Goal: Complete application form

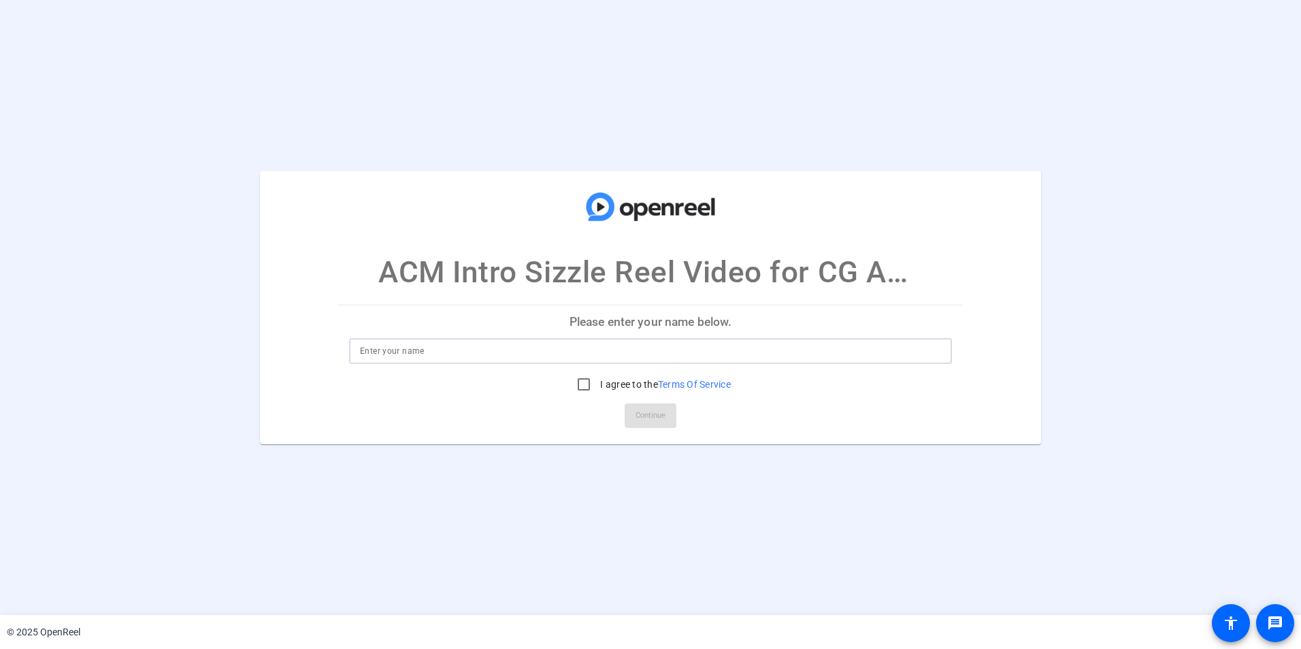
click at [596, 344] on input at bounding box center [650, 351] width 581 height 16
click at [571, 348] on input at bounding box center [650, 351] width 581 height 16
type input "[PERSON_NAME]"
click at [582, 382] on input "I agree to the Terms Of Service" at bounding box center [583, 384] width 27 height 27
checkbox input "true"
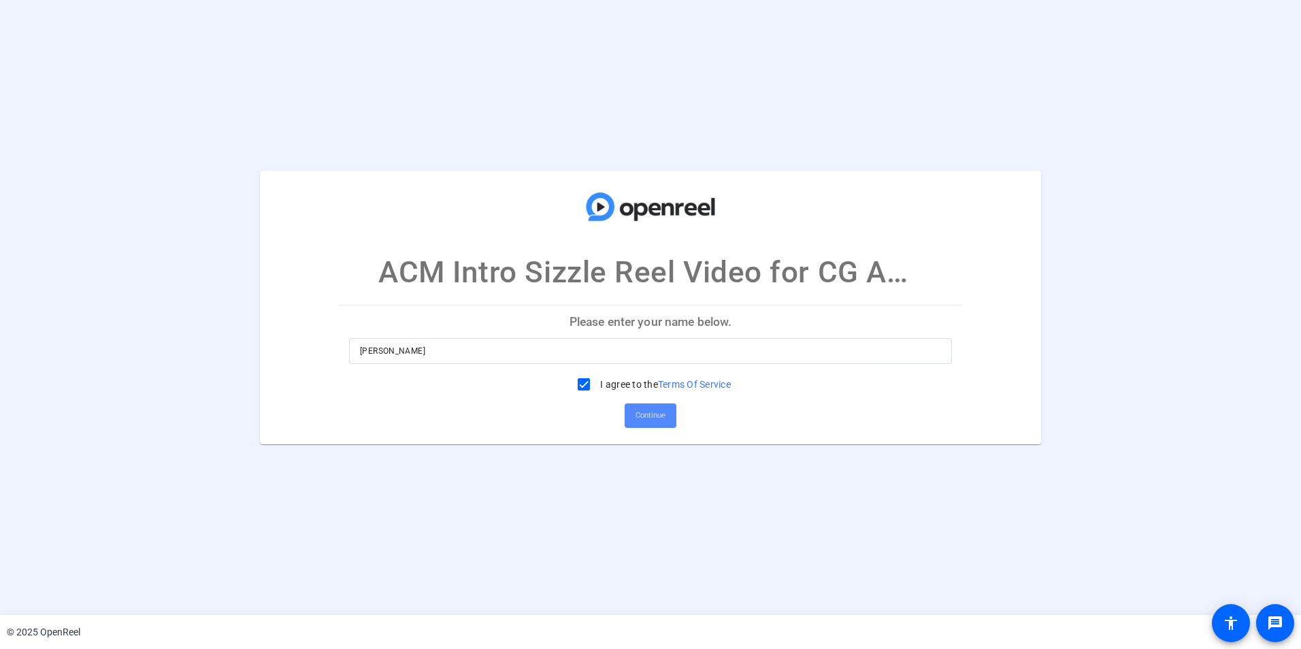
click at [640, 416] on span "Continue" at bounding box center [650, 415] width 30 height 20
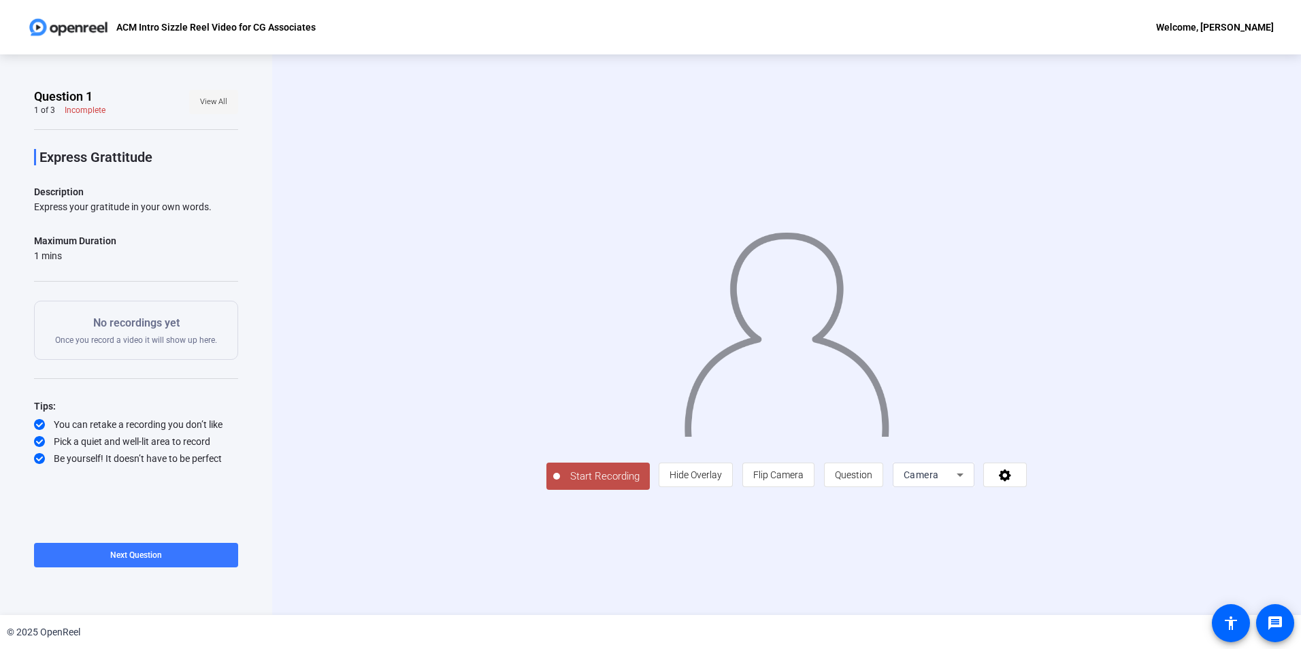
click at [209, 99] on span "View All" at bounding box center [213, 102] width 27 height 20
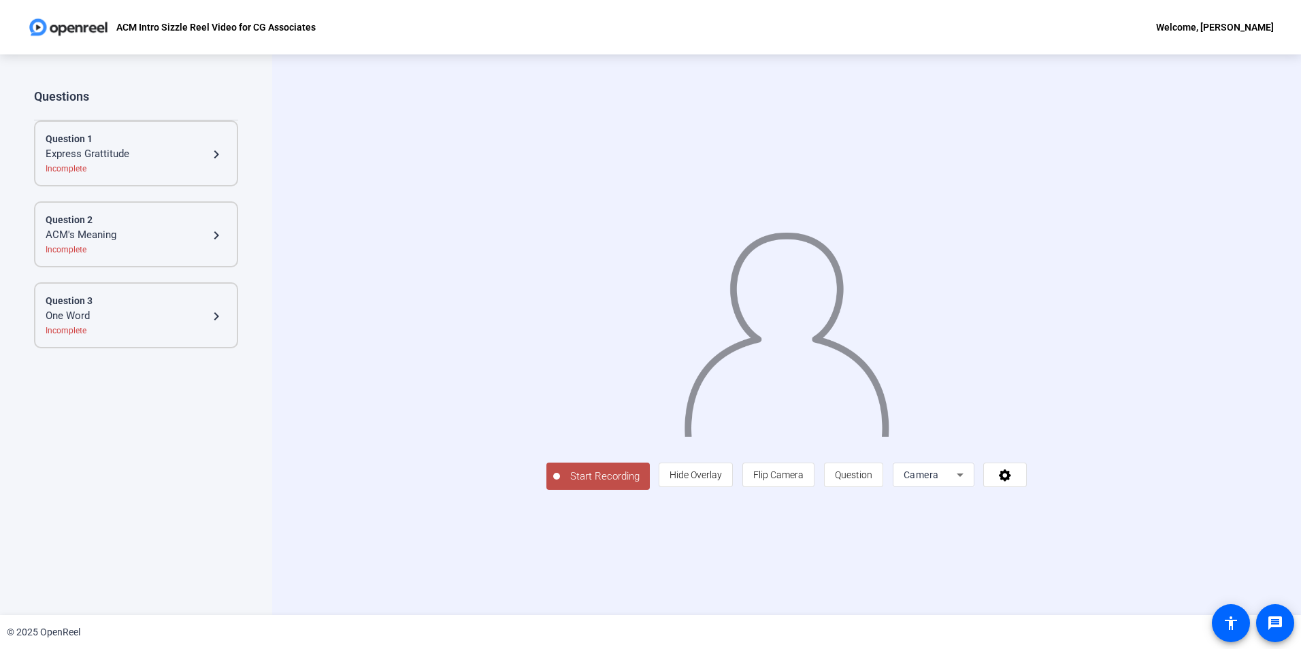
click at [216, 237] on mat-icon "navigate_next" at bounding box center [216, 235] width 16 height 16
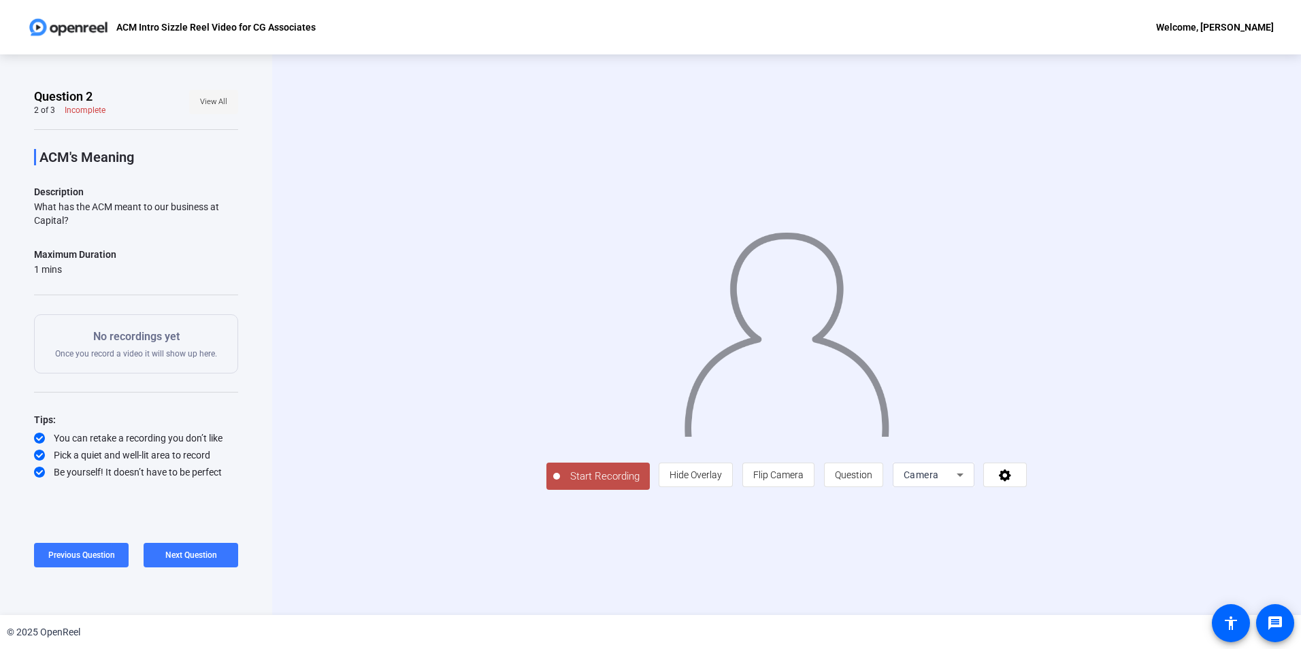
click at [233, 95] on span at bounding box center [213, 102] width 49 height 33
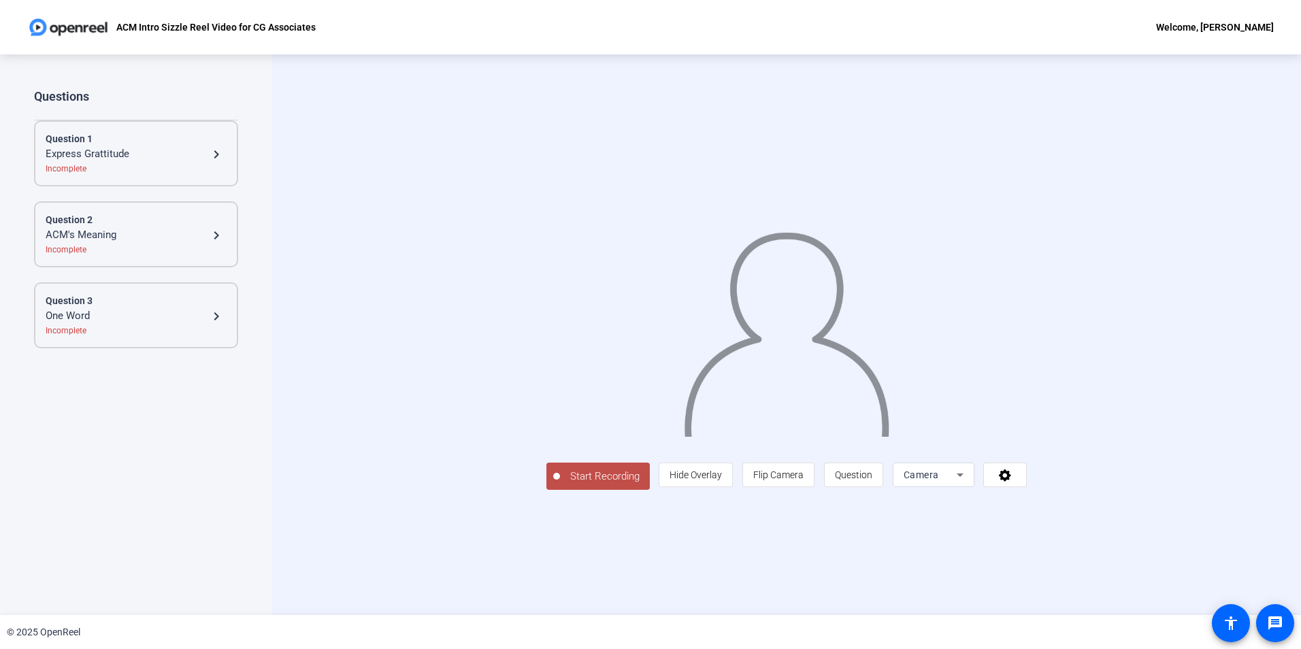
click at [146, 318] on div "One Word" at bounding box center [127, 316] width 163 height 16
